Goal: Check status: Check status

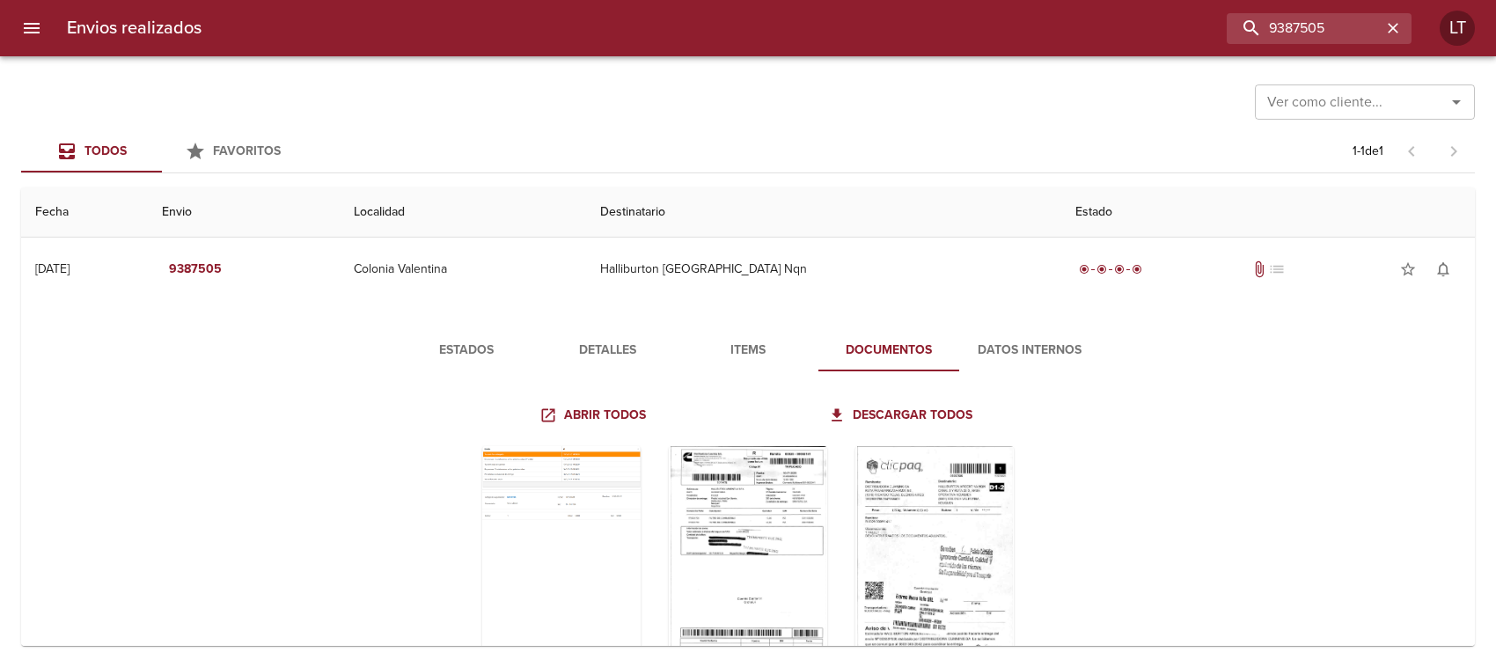
click at [1378, 121] on div "Ver como cliente... Ver como cliente..." at bounding box center [1365, 100] width 220 height 46
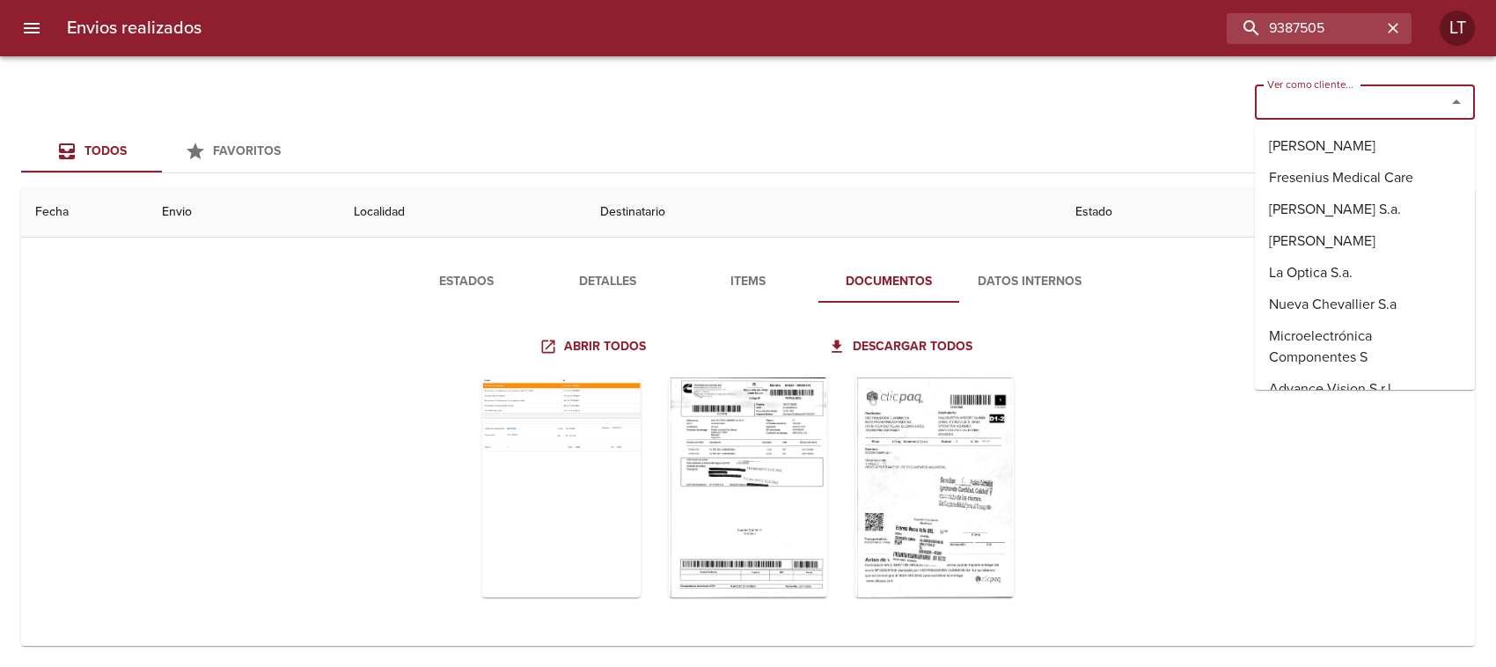
click at [1371, 108] on input "Ver como cliente..." at bounding box center [1339, 102] width 158 height 25
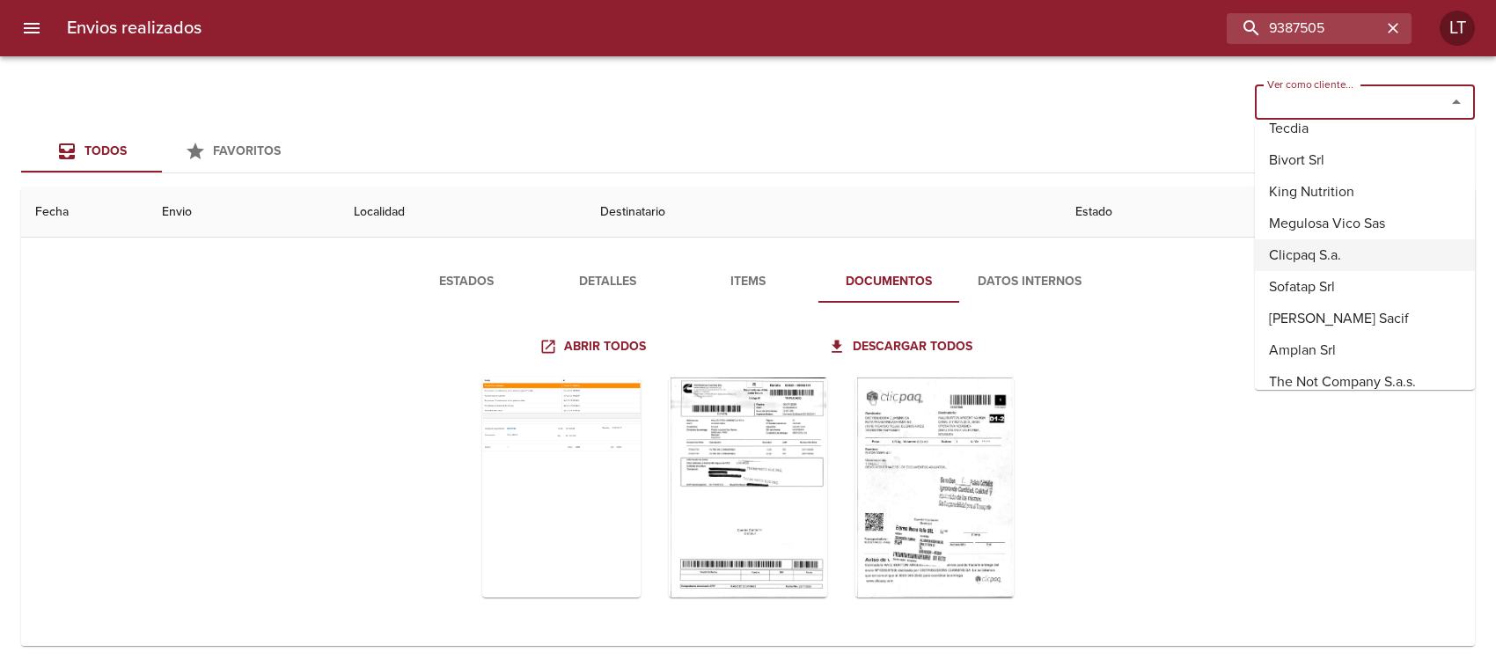
scroll to position [550, 0]
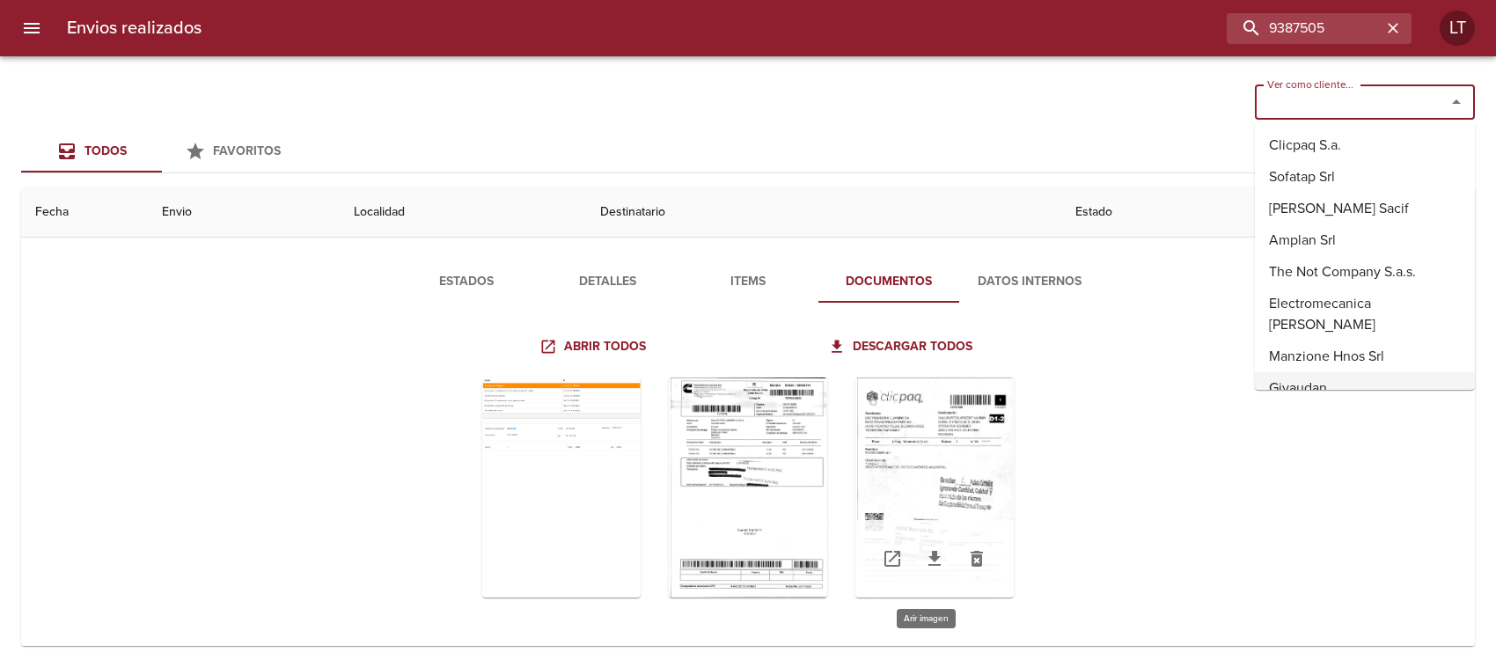
click at [886, 423] on div "Tabla de envíos del cliente" at bounding box center [934, 488] width 158 height 220
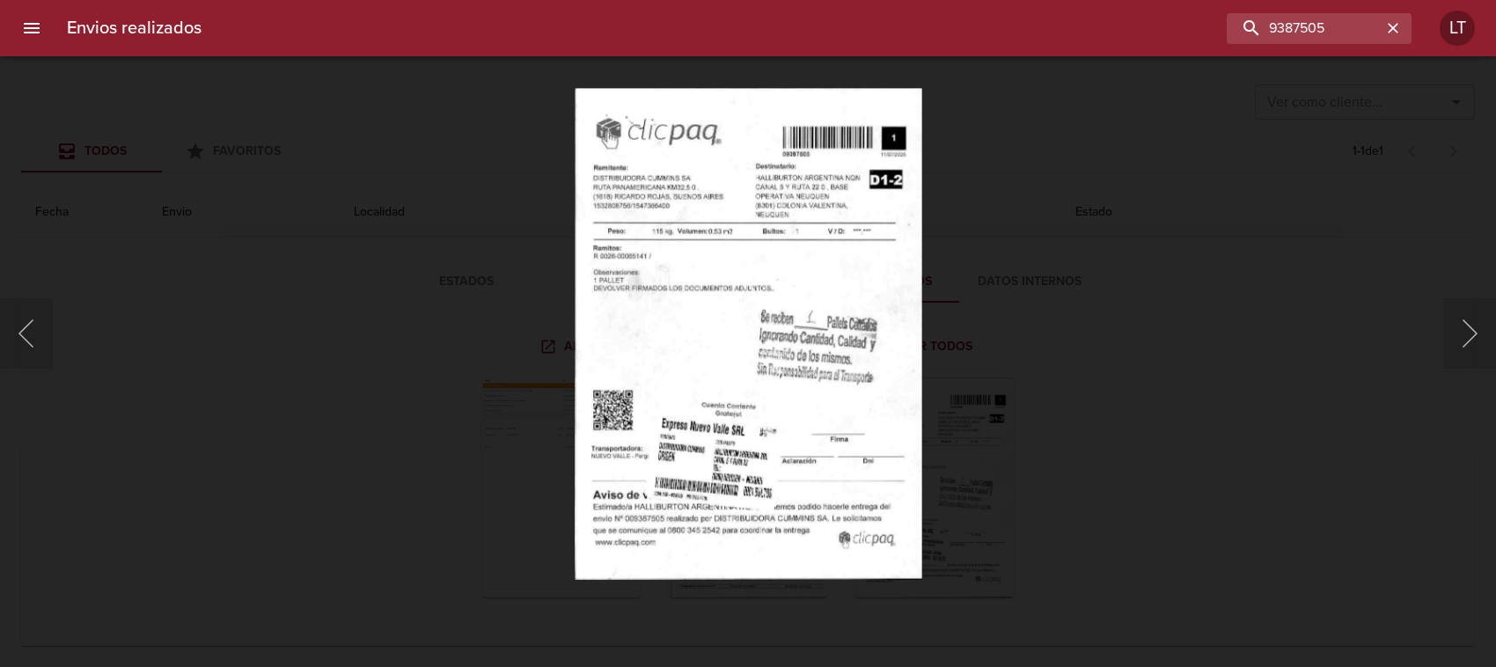
click at [400, 309] on div "Lightbox" at bounding box center [748, 333] width 1496 height 667
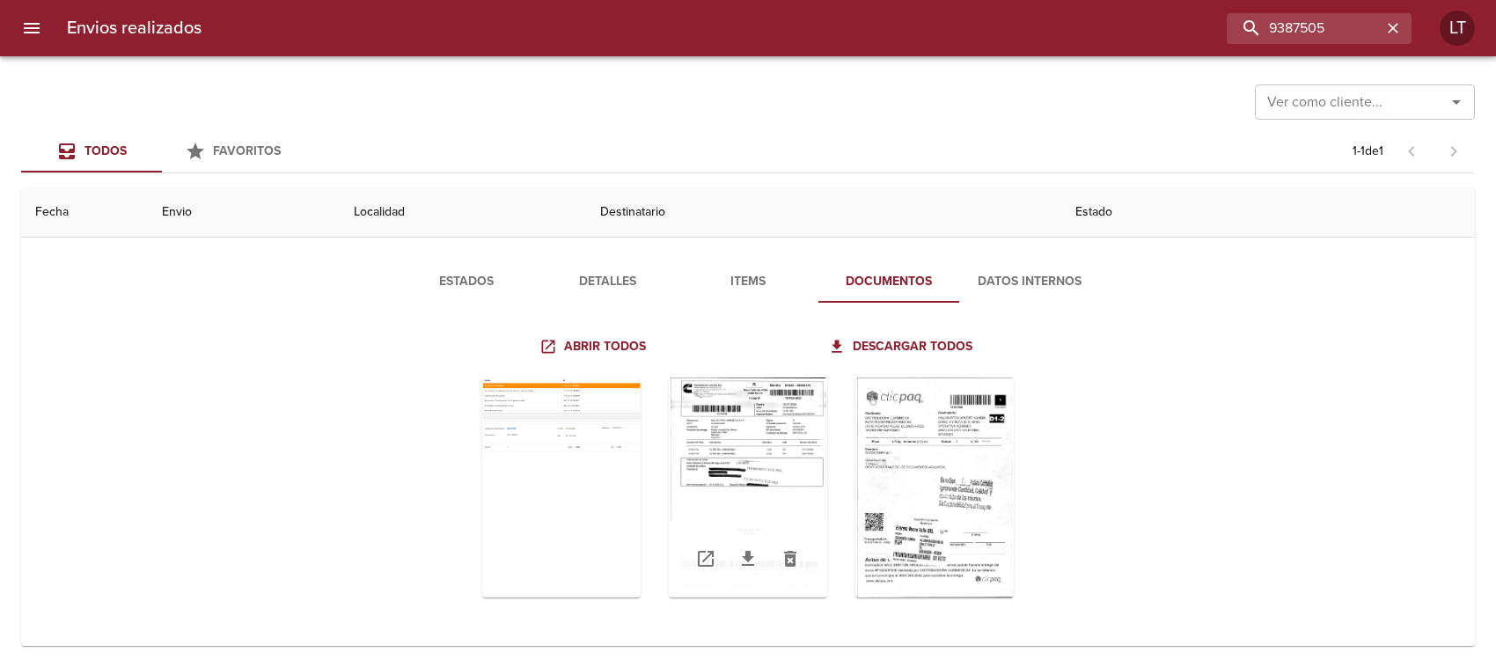
click at [679, 437] on div "Tabla de envíos del cliente" at bounding box center [748, 488] width 158 height 220
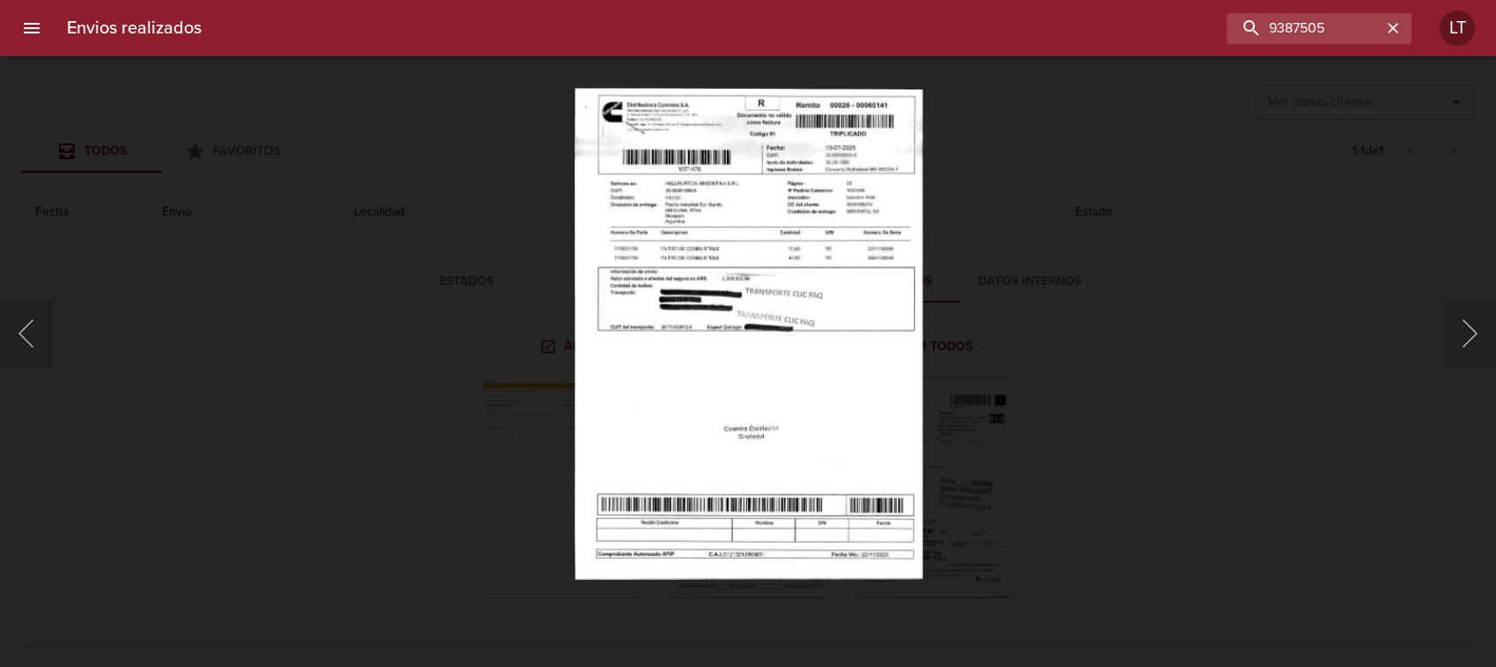
drag, startPoint x: 13, startPoint y: 377, endPoint x: 64, endPoint y: 376, distance: 51.0
click at [26, 0] on body "Envios realizados 9387505 LT Ver como cliente... Ver como cliente... Todos Favo…" at bounding box center [748, 0] width 1496 height 0
click at [222, 394] on div "Lightbox" at bounding box center [748, 333] width 1496 height 667
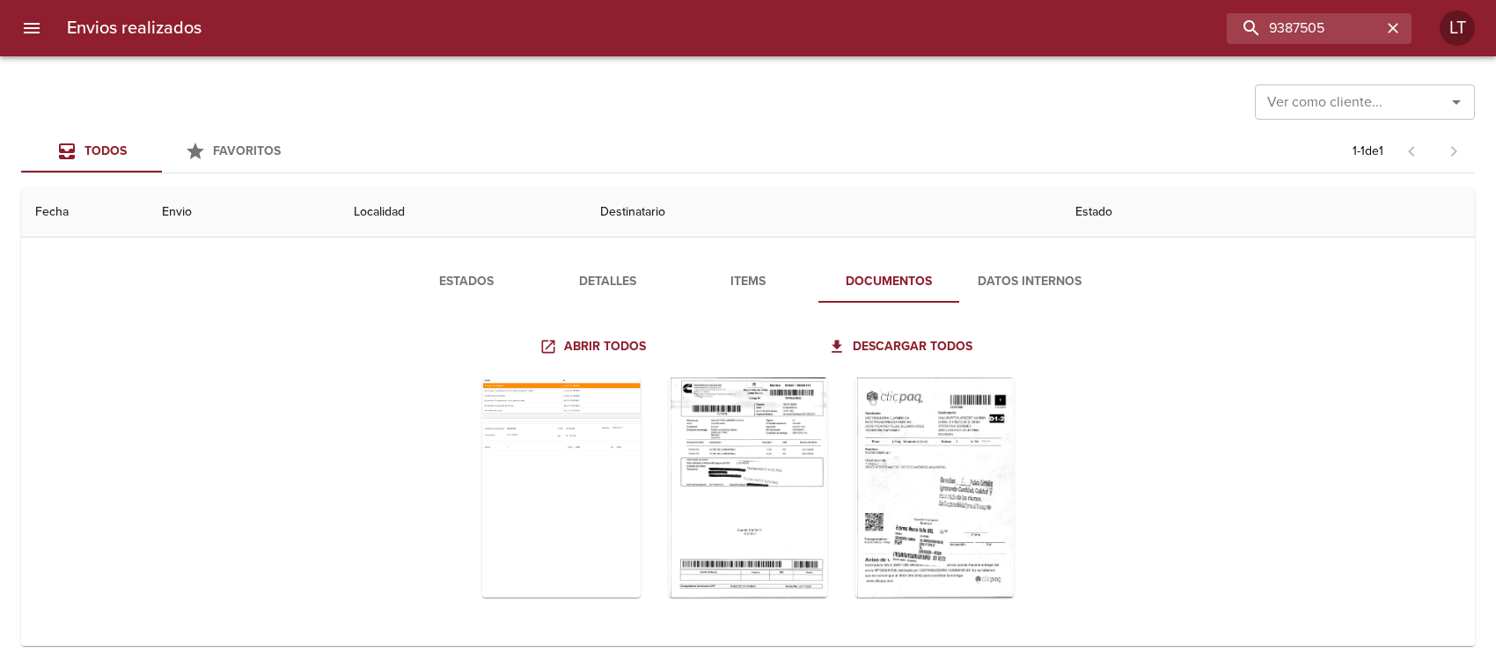
click at [447, 471] on div "Tabla de envíos del cliente" at bounding box center [748, 487] width 722 height 248
click at [547, 471] on div "Tabla de envíos del cliente" at bounding box center [561, 488] width 158 height 220
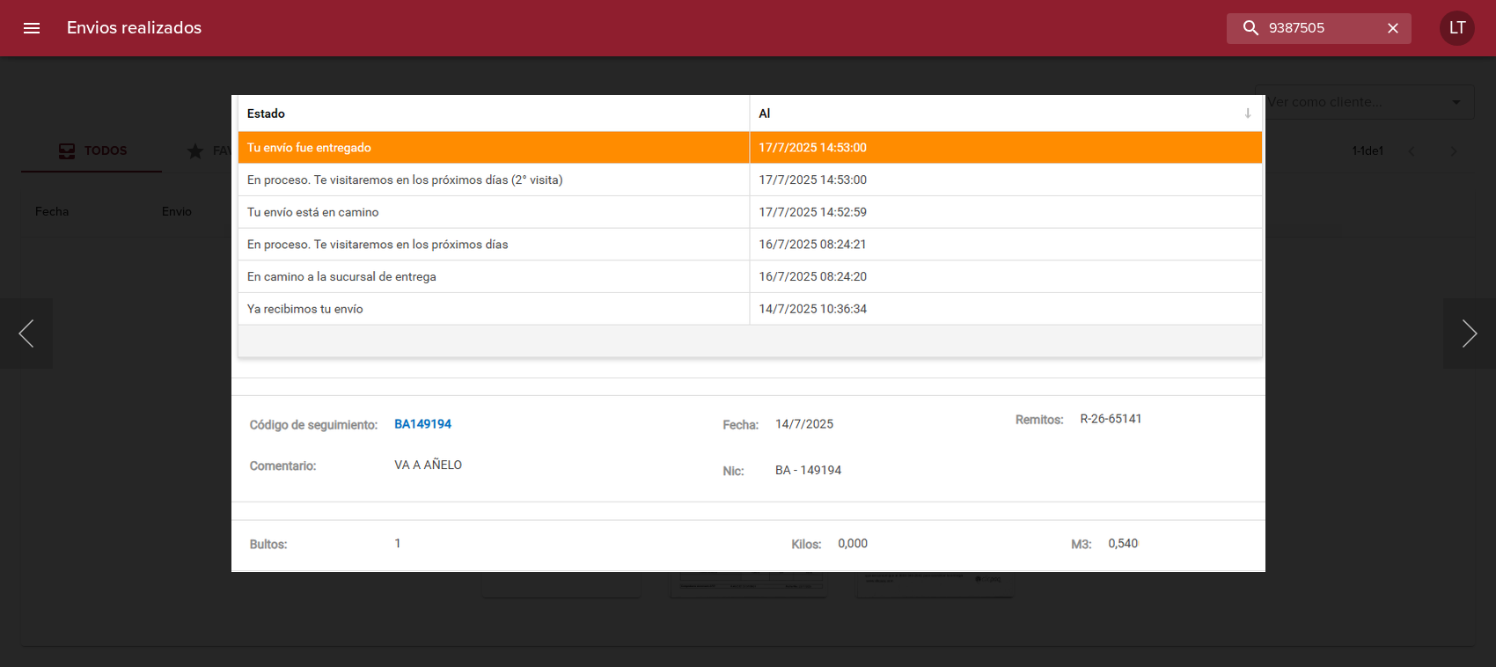
click at [29, 283] on div "Lightbox" at bounding box center [748, 333] width 1496 height 667
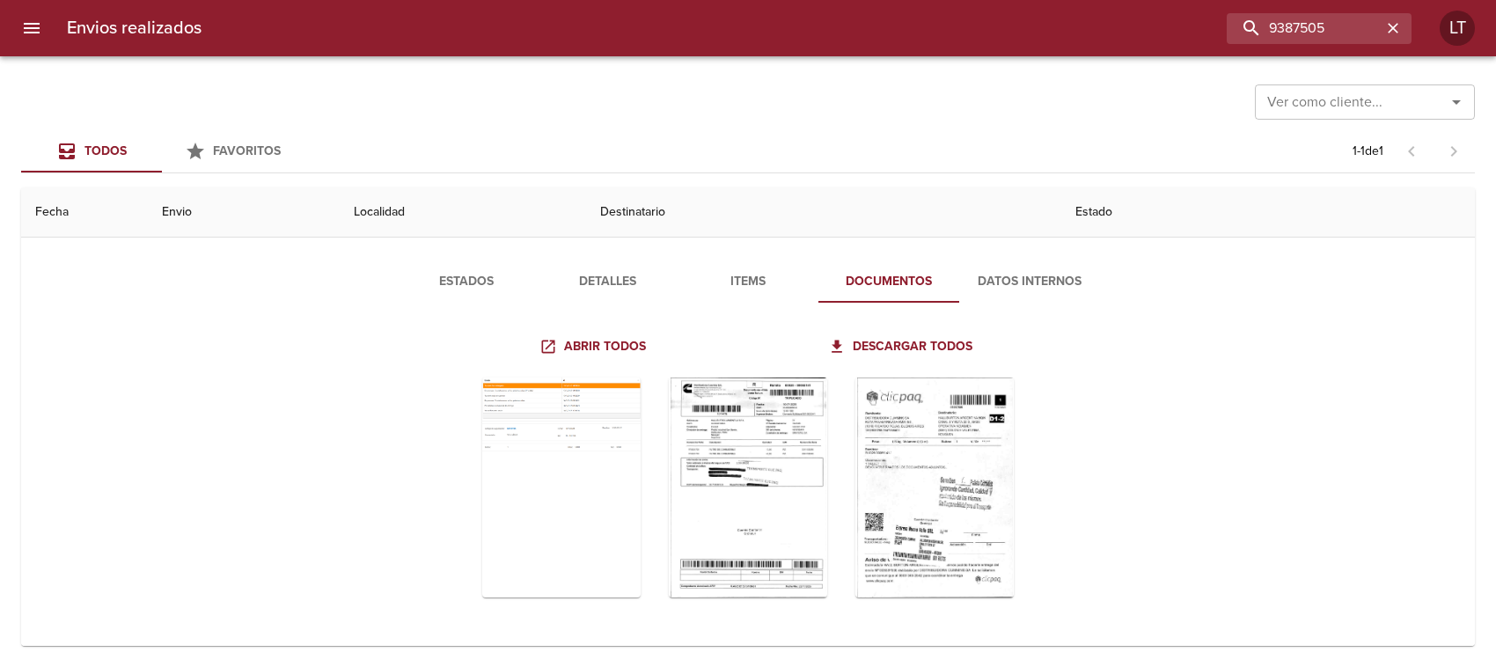
click at [828, 434] on div "Tabla de envíos del cliente" at bounding box center [748, 487] width 722 height 248
click at [1019, 463] on div "Tabla de envíos del cliente" at bounding box center [748, 487] width 722 height 248
click at [979, 456] on div "Tabla de envíos del cliente" at bounding box center [934, 488] width 158 height 220
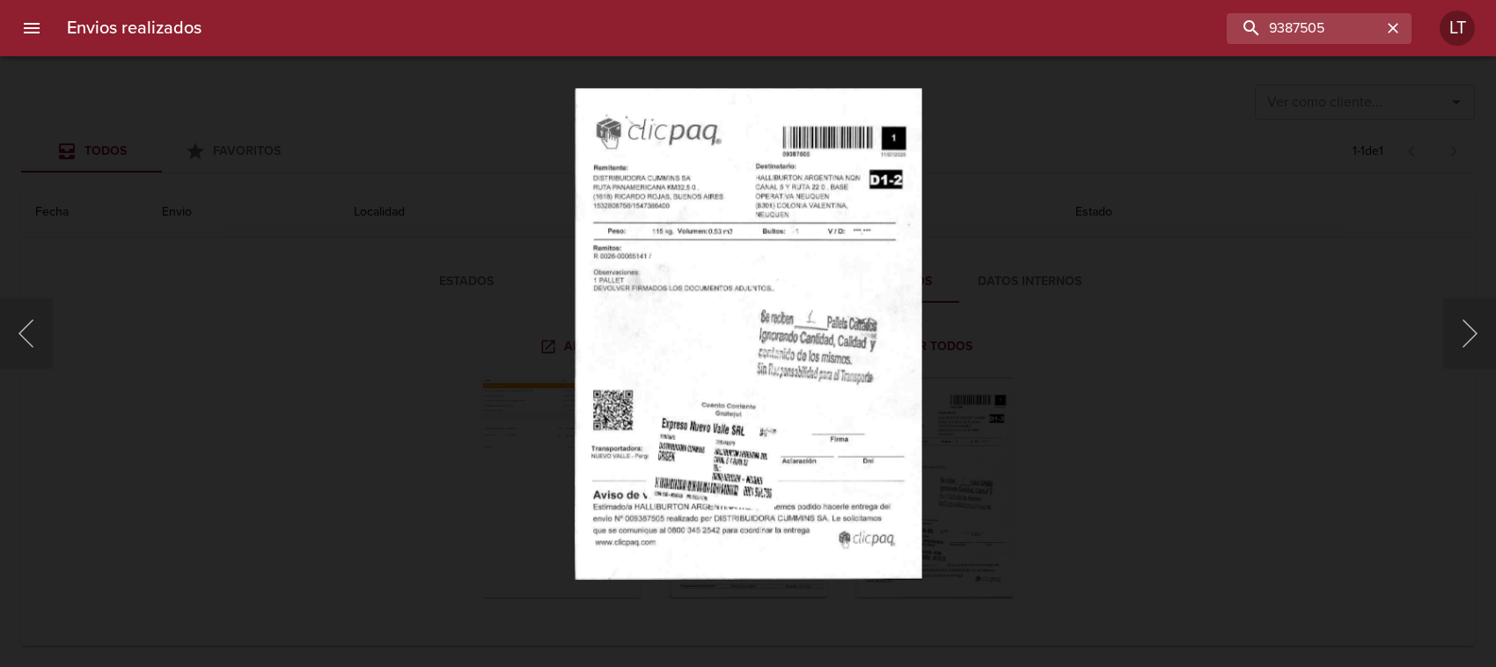
click at [700, 451] on img "Lightbox" at bounding box center [749, 334] width 348 height 492
click at [436, 409] on div "Lightbox" at bounding box center [748, 333] width 1496 height 667
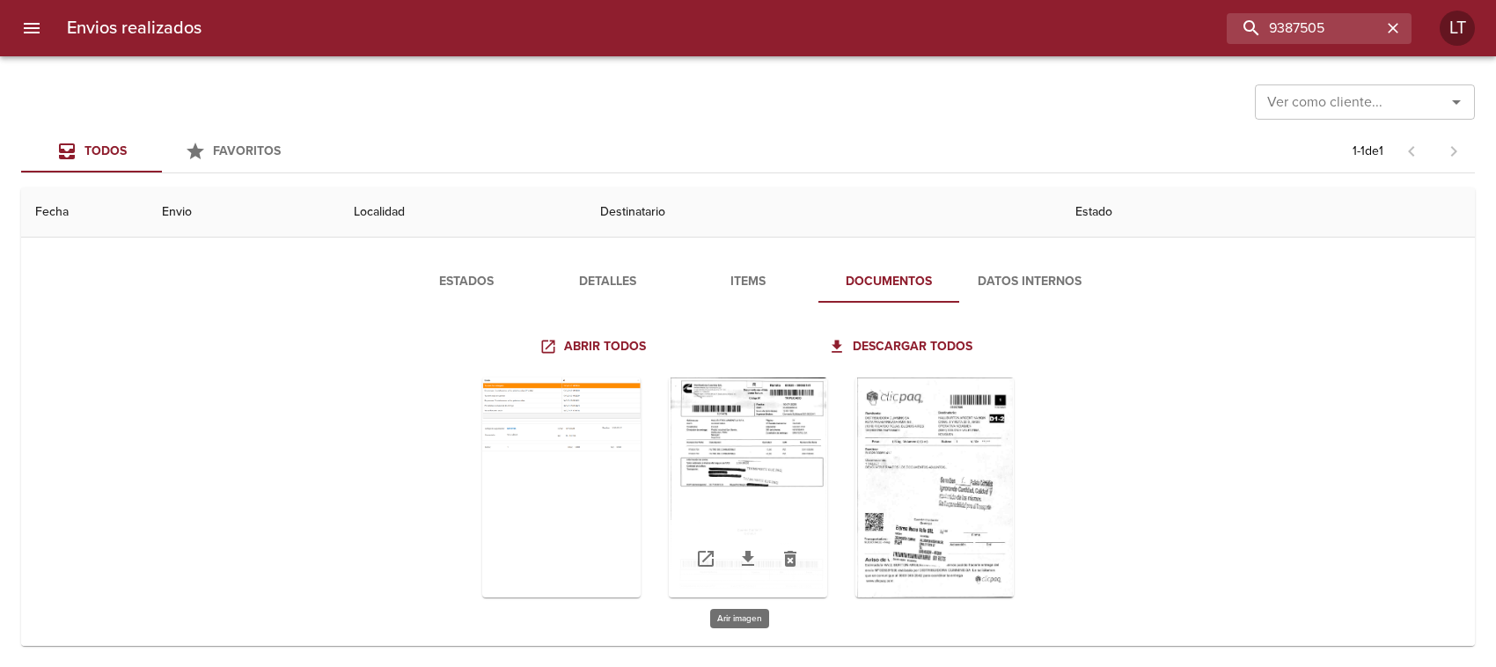
click at [717, 465] on div "Tabla de envíos del cliente" at bounding box center [748, 488] width 158 height 220
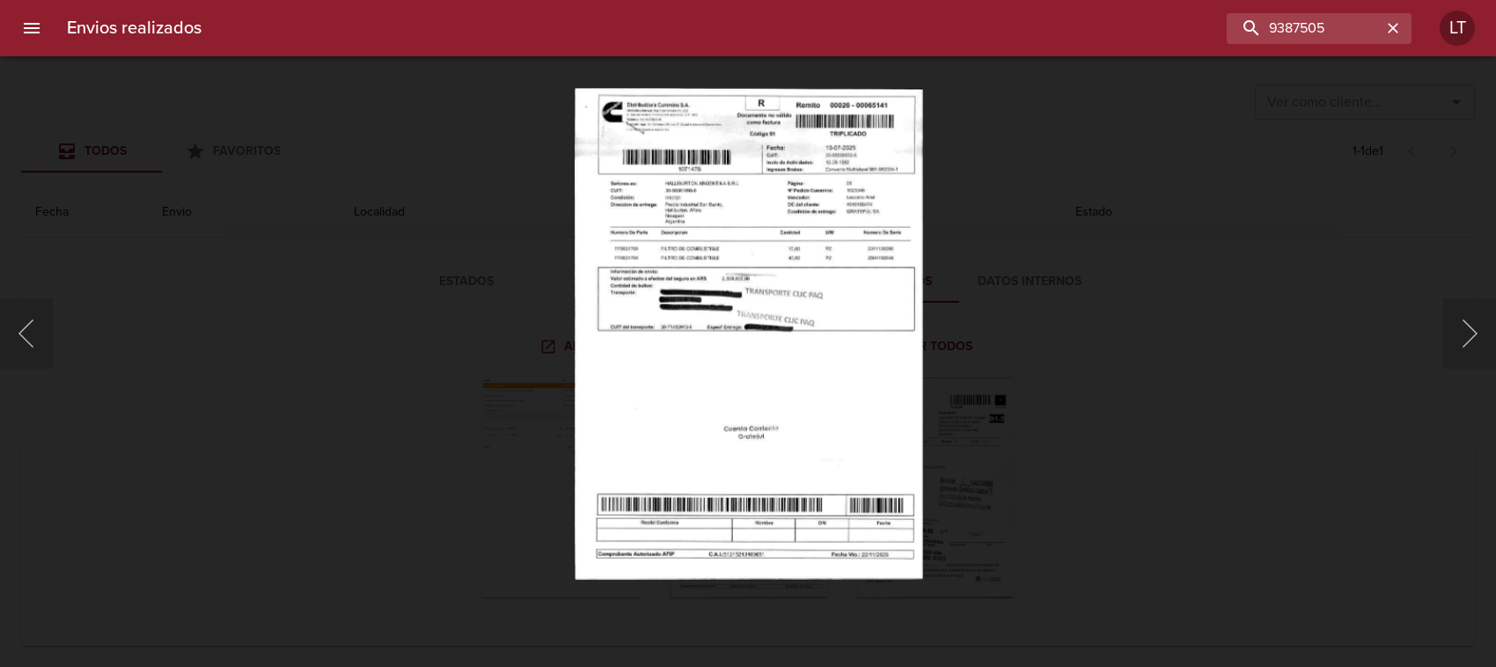
drag, startPoint x: 205, startPoint y: 330, endPoint x: 370, endPoint y: 356, distance: 166.7
click at [213, 330] on div "Lightbox" at bounding box center [748, 333] width 1496 height 667
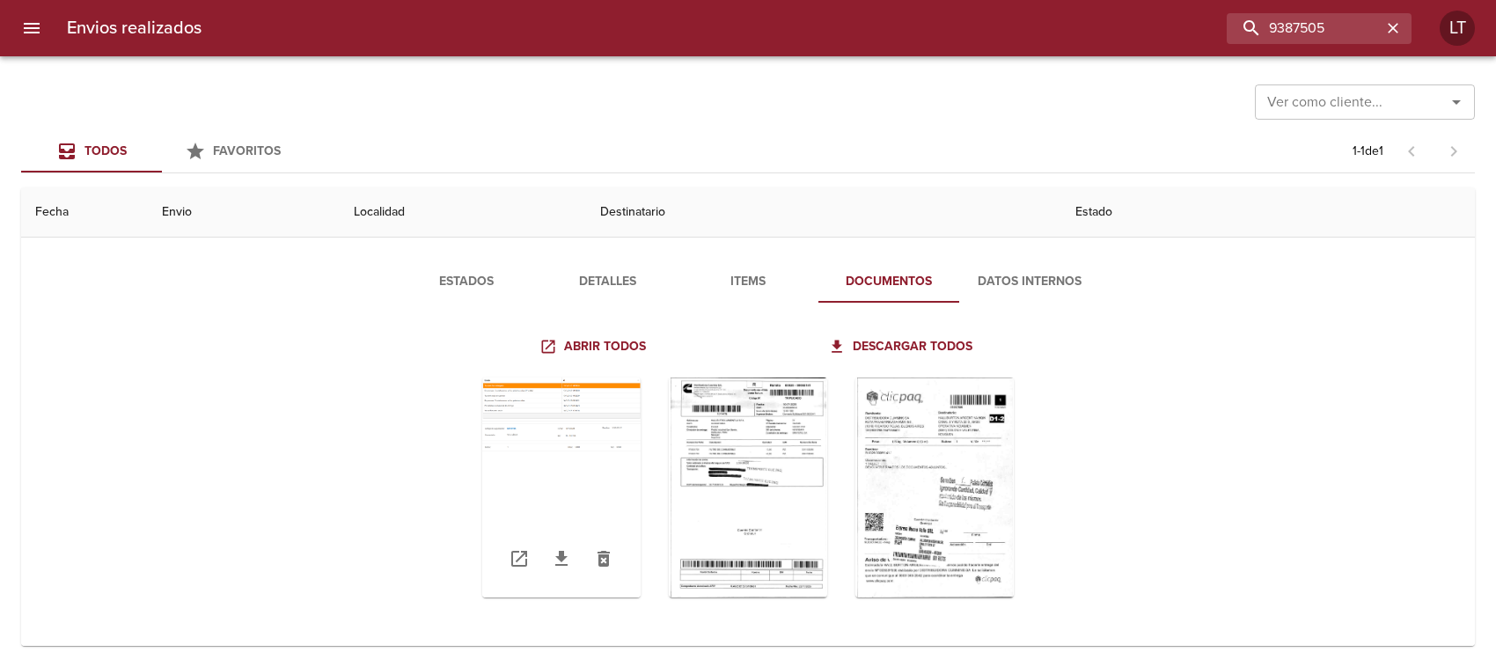
click at [537, 451] on div "Tabla de envíos del cliente" at bounding box center [561, 488] width 158 height 220
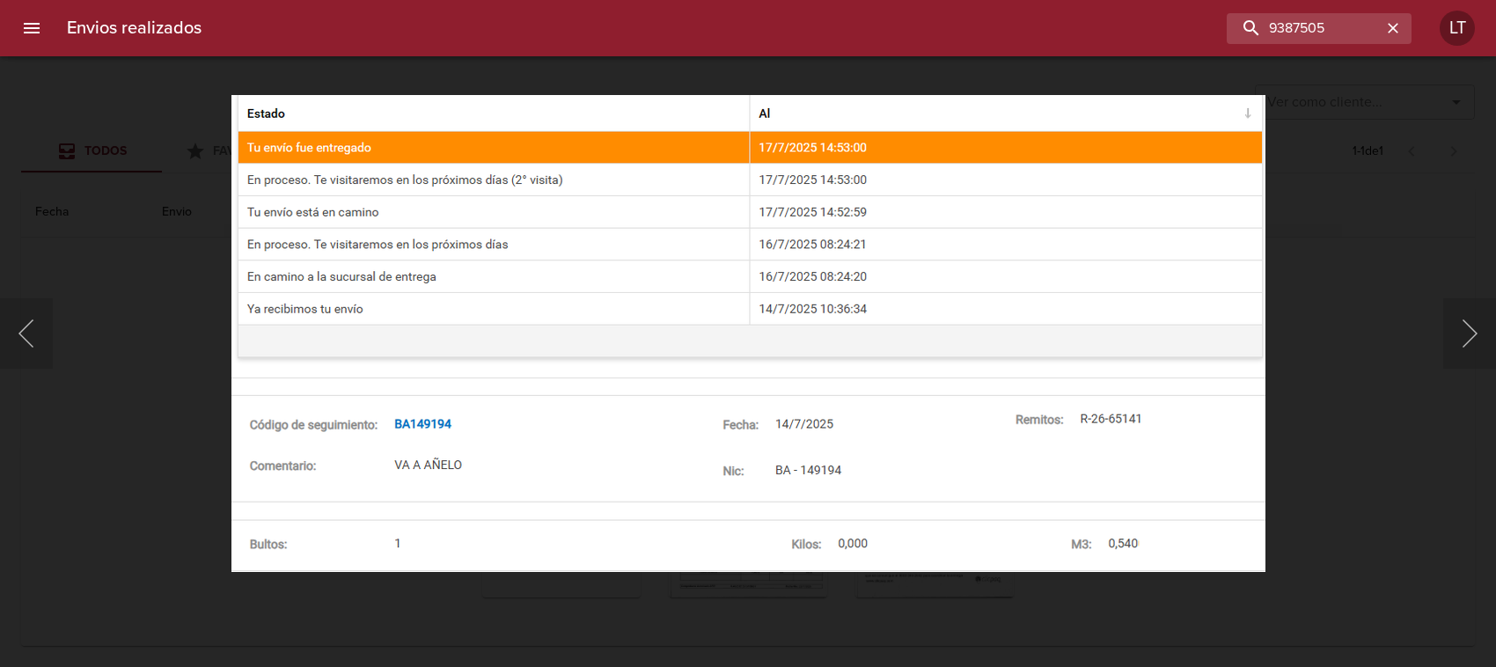
click at [1303, 302] on div "Lightbox" at bounding box center [748, 333] width 1496 height 667
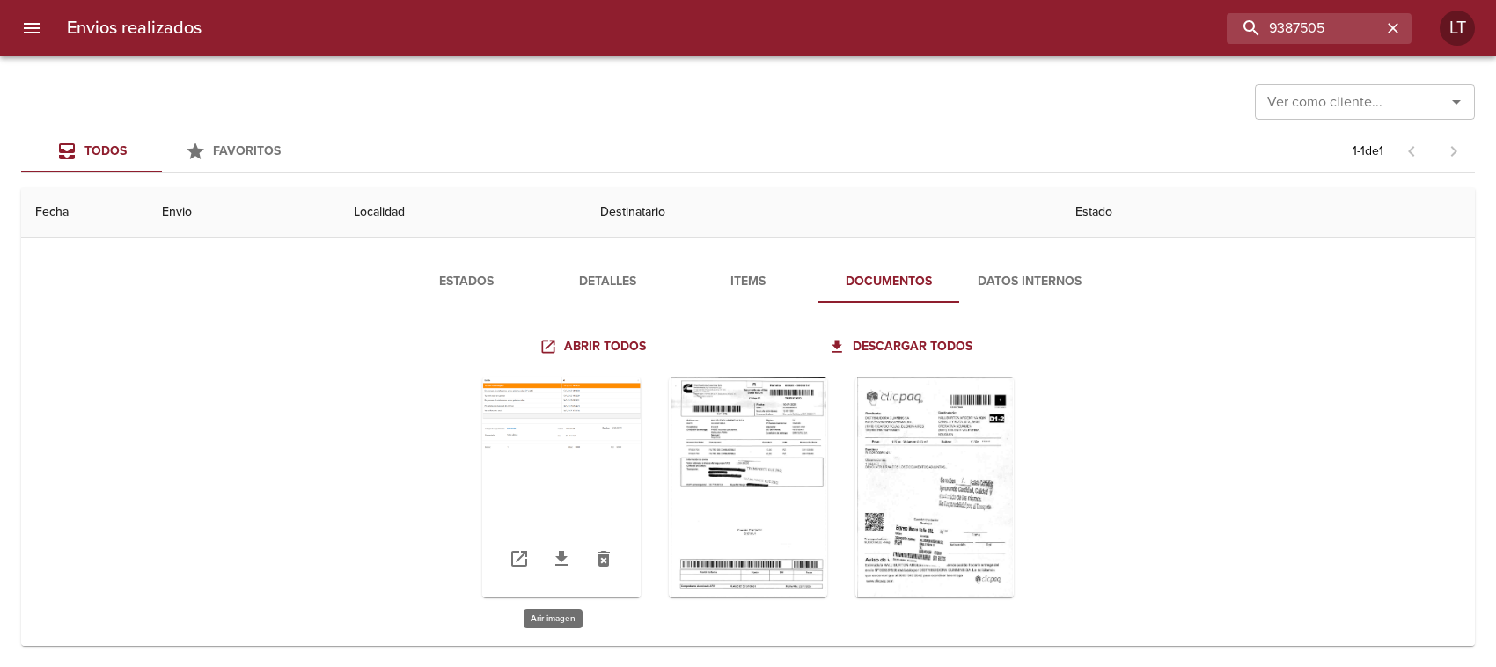
click at [491, 451] on div "Tabla de envíos del cliente" at bounding box center [561, 488] width 158 height 220
